Goal: Task Accomplishment & Management: Manage account settings

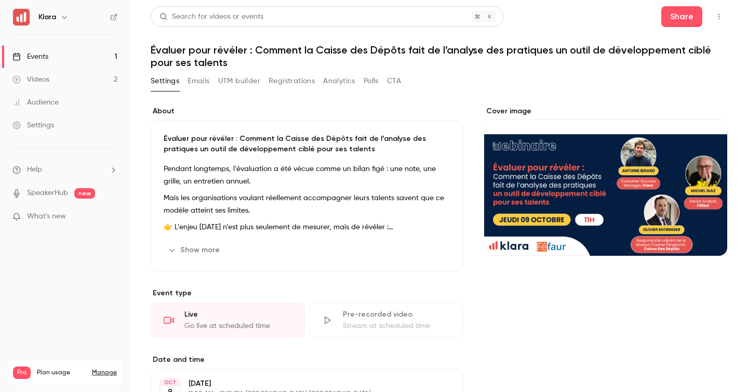
click at [610, 231] on div "Cover image" at bounding box center [605, 181] width 243 height 150
click at [0, 0] on input "Cover image" at bounding box center [0, 0] width 0 height 0
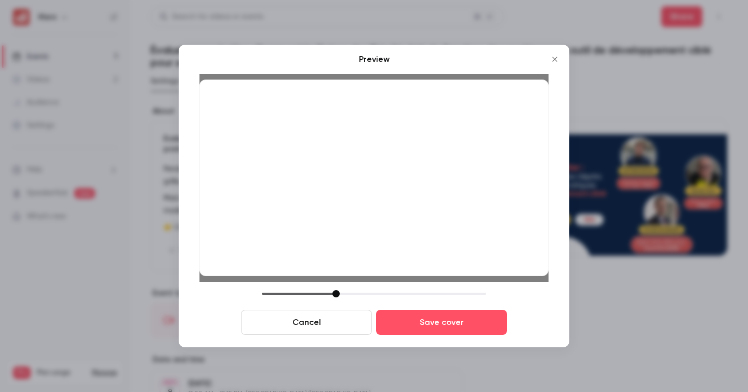
drag, startPoint x: 459, startPoint y: 244, endPoint x: 461, endPoint y: 266, distance: 22.9
click at [461, 266] on div at bounding box center [373, 177] width 349 height 196
click at [338, 296] on div at bounding box center [335, 293] width 7 height 7
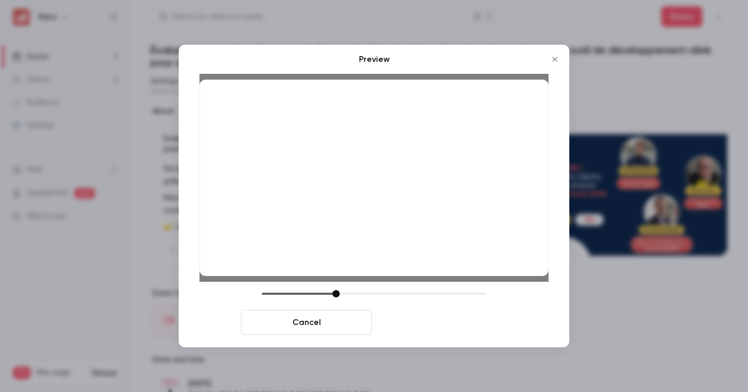
click at [419, 317] on button "Save cover" at bounding box center [441, 321] width 131 height 25
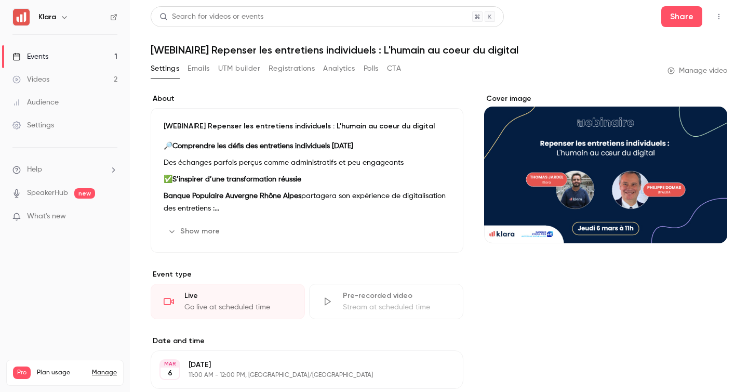
click at [102, 50] on link "Events 1" at bounding box center [65, 56] width 130 height 23
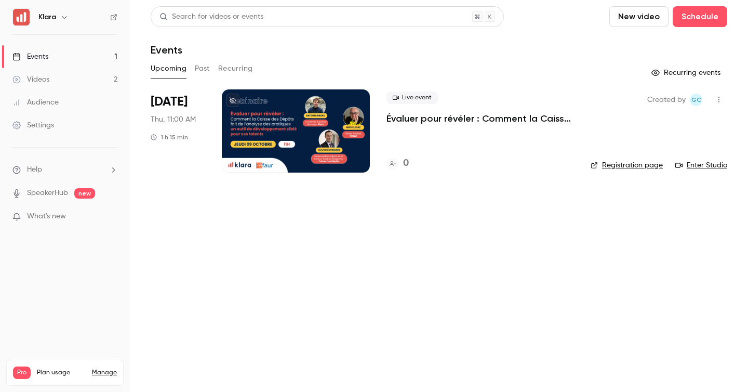
click at [717, 96] on icon "button" at bounding box center [719, 99] width 8 height 7
click at [669, 124] on div "Share" at bounding box center [678, 126] width 79 height 10
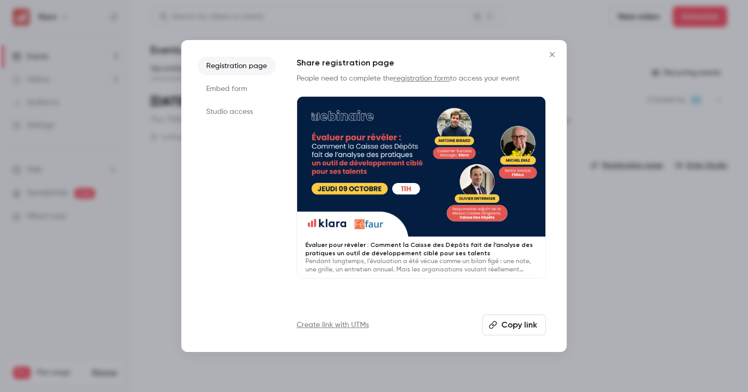
click at [569, 208] on div at bounding box center [374, 196] width 748 height 392
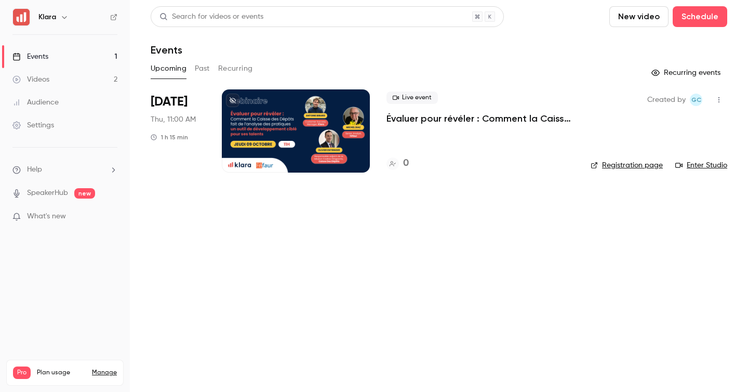
click at [334, 234] on main "Search for videos or events New video Schedule Events Upcoming Past Recurring R…" at bounding box center [439, 196] width 618 height 392
click at [400, 120] on p "Évaluer pour révéler : Comment la Caisse des Dépôts fait de l’analyse des prati…" at bounding box center [479, 118] width 187 height 12
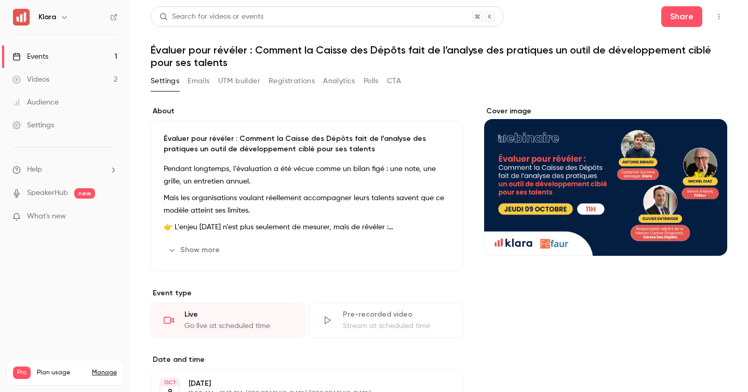
click at [263, 103] on div "About Évaluer pour révéler : Comment la Caisse des Dépôts fait de l’analyse des…" at bounding box center [439, 387] width 576 height 589
click at [79, 83] on link "Videos 2" at bounding box center [65, 79] width 130 height 23
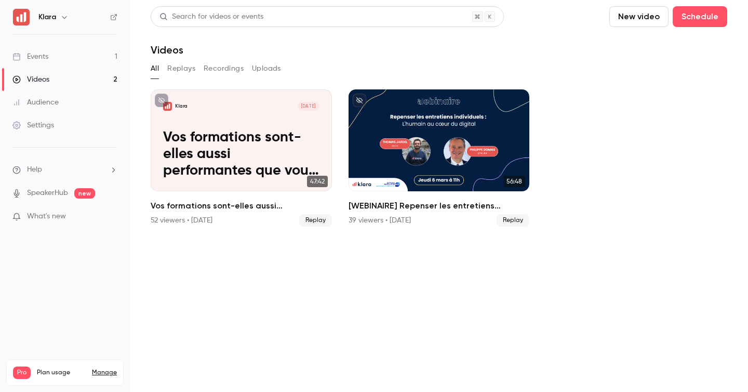
click at [90, 65] on link "Events 1" at bounding box center [65, 56] width 130 height 23
